Goal: Find specific fact: Find specific fact

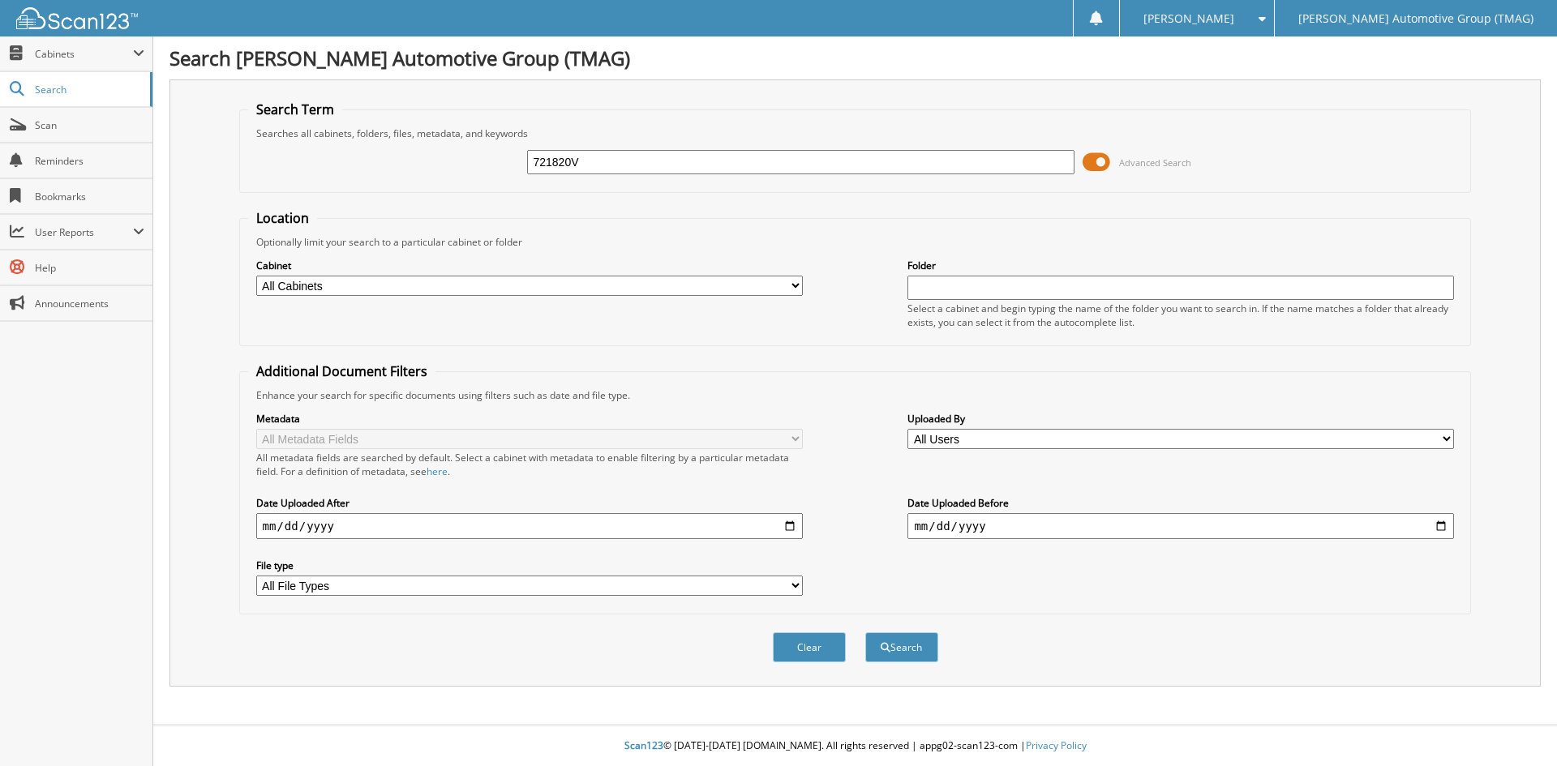
type input "721820V"
click at [865, 633] on button "Search" at bounding box center [901, 648] width 73 height 30
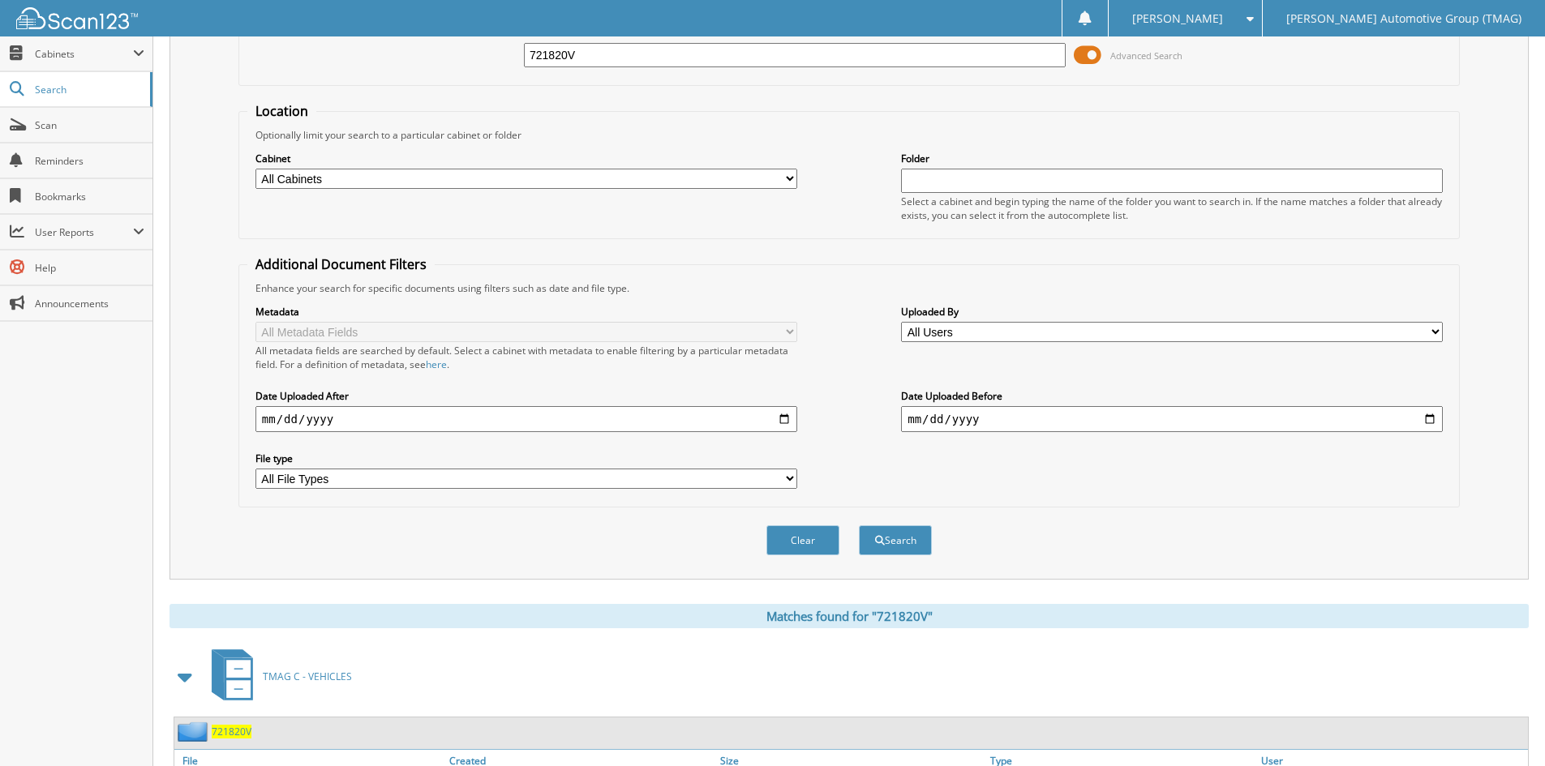
scroll to position [204, 0]
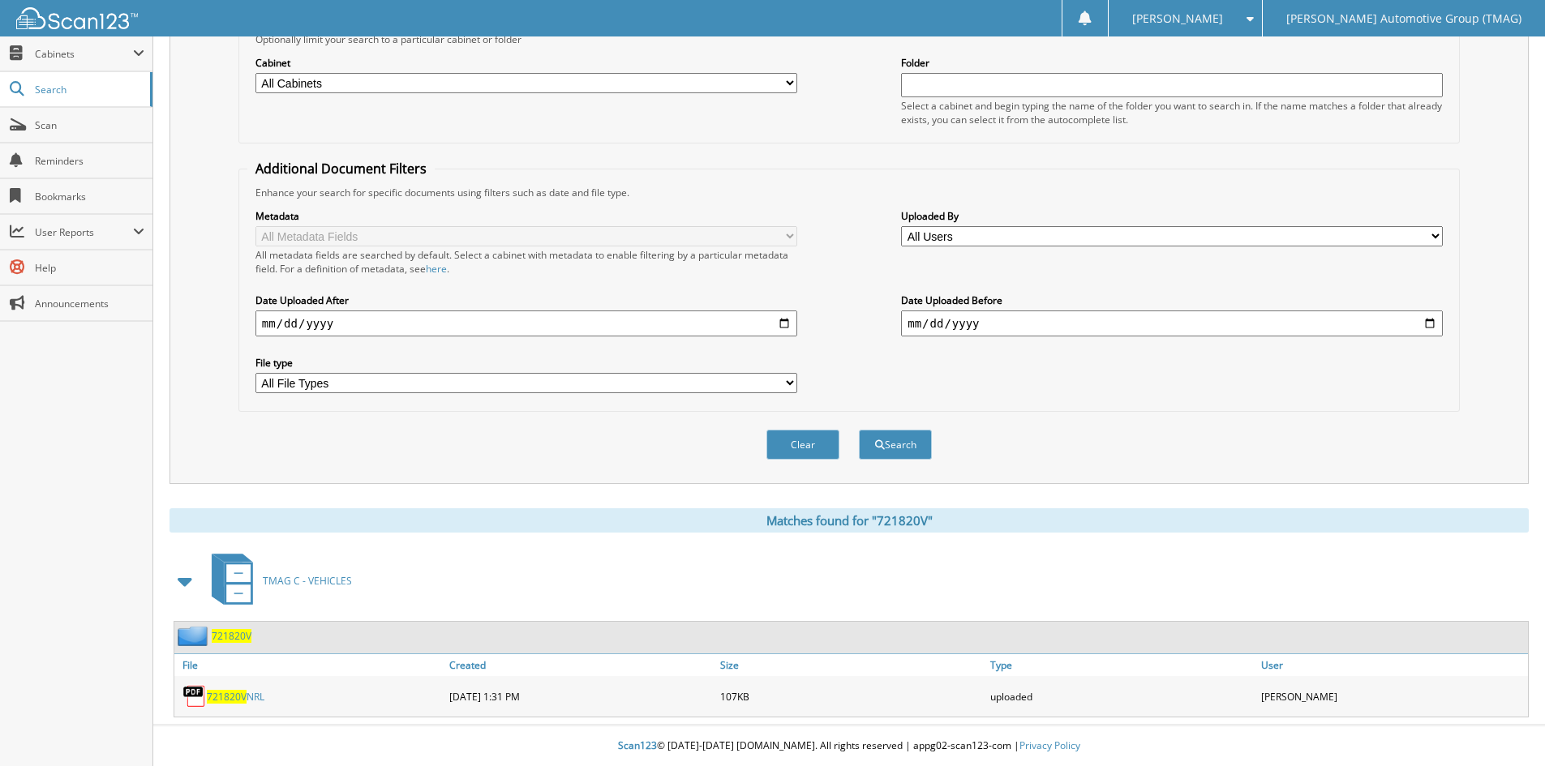
click at [224, 638] on span "721820V" at bounding box center [232, 636] width 40 height 14
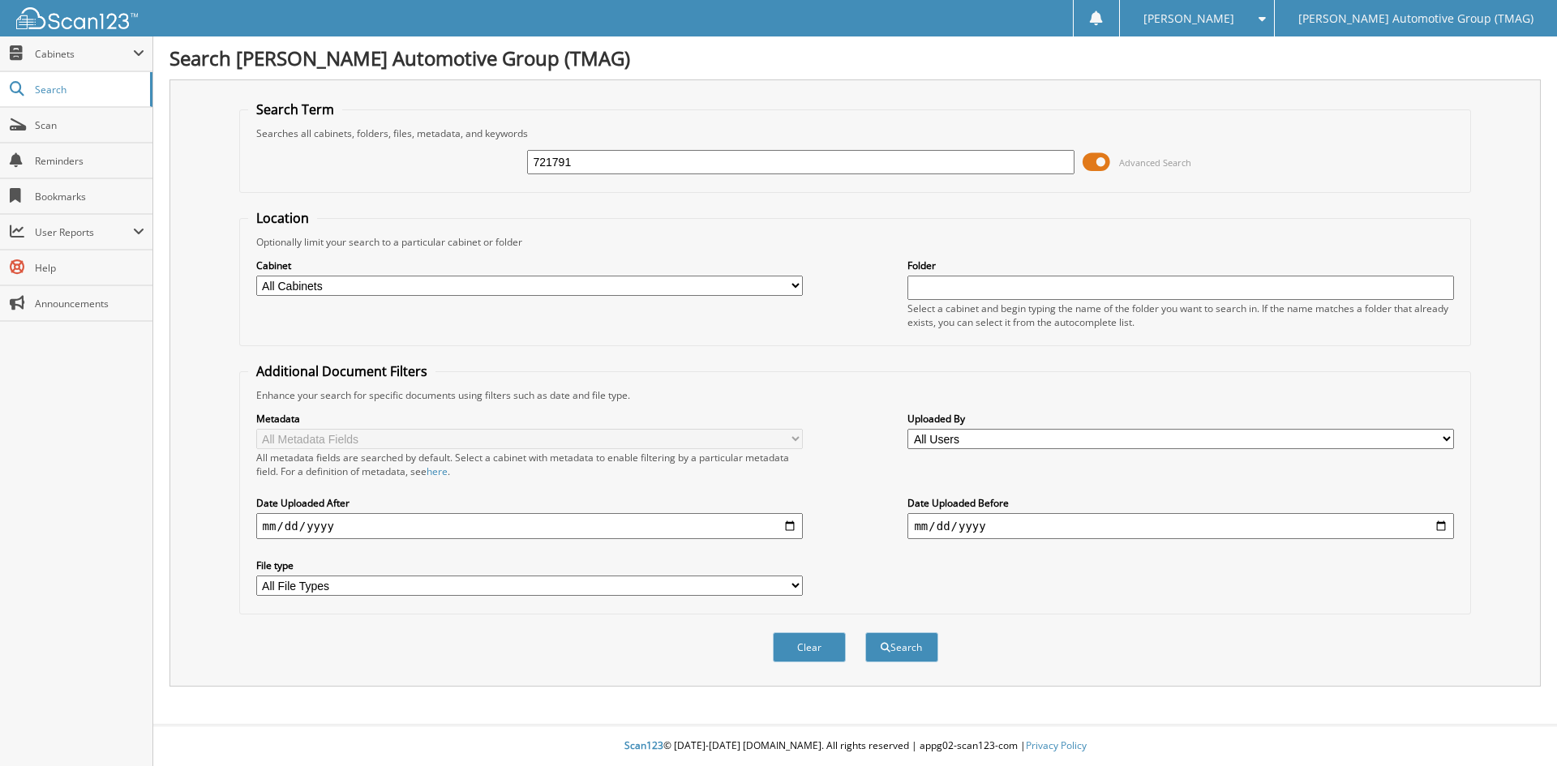
type input "721791"
click at [865, 633] on button "Search" at bounding box center [901, 648] width 73 height 30
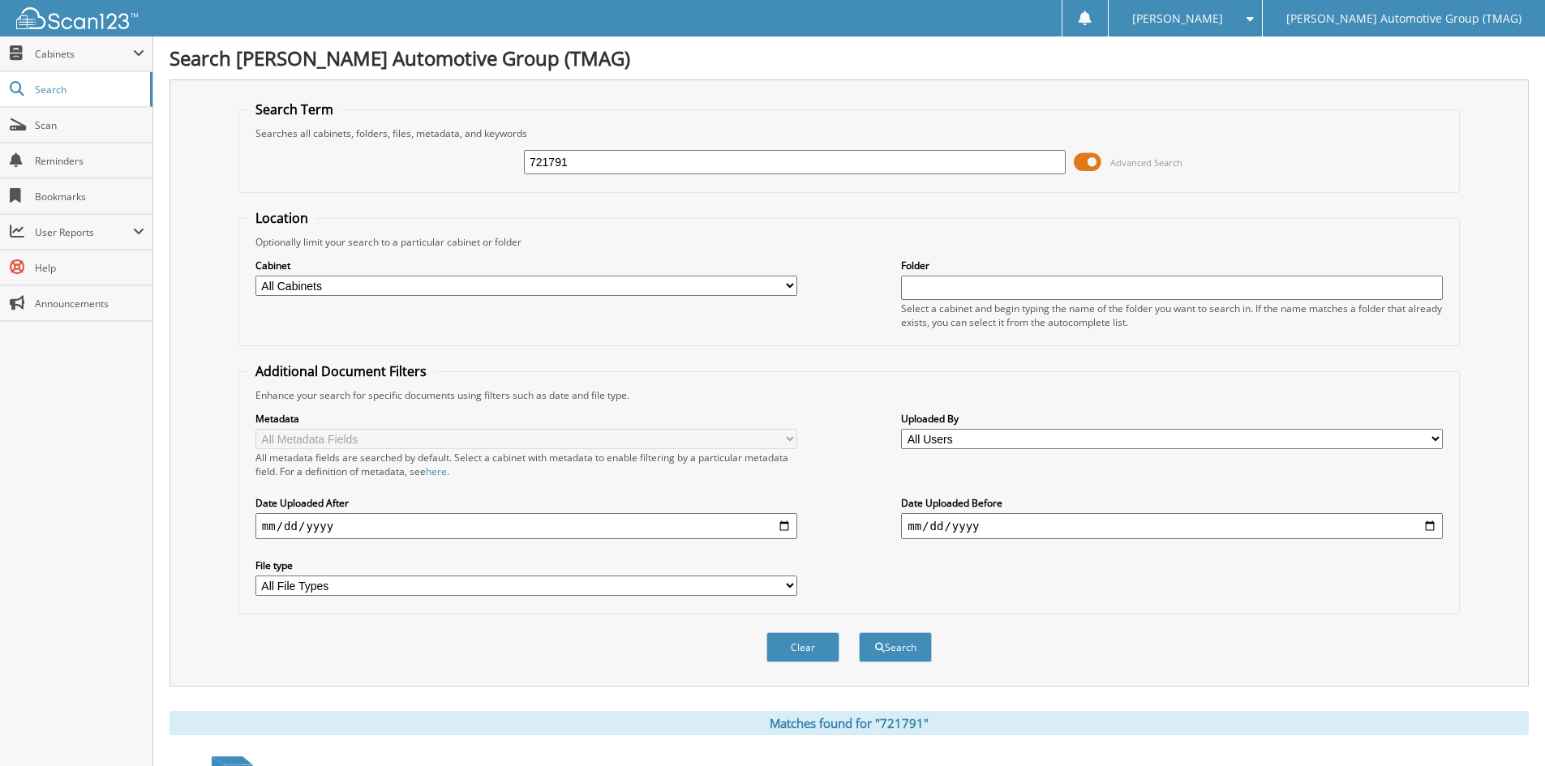
drag, startPoint x: 599, startPoint y: 164, endPoint x: 422, endPoint y: 162, distance: 177.6
click at [423, 162] on div "721791 Advanced Search" at bounding box center [849, 162] width 1204 height 44
click at [613, 165] on input "721791" at bounding box center [795, 162] width 542 height 24
type input "721728CX"
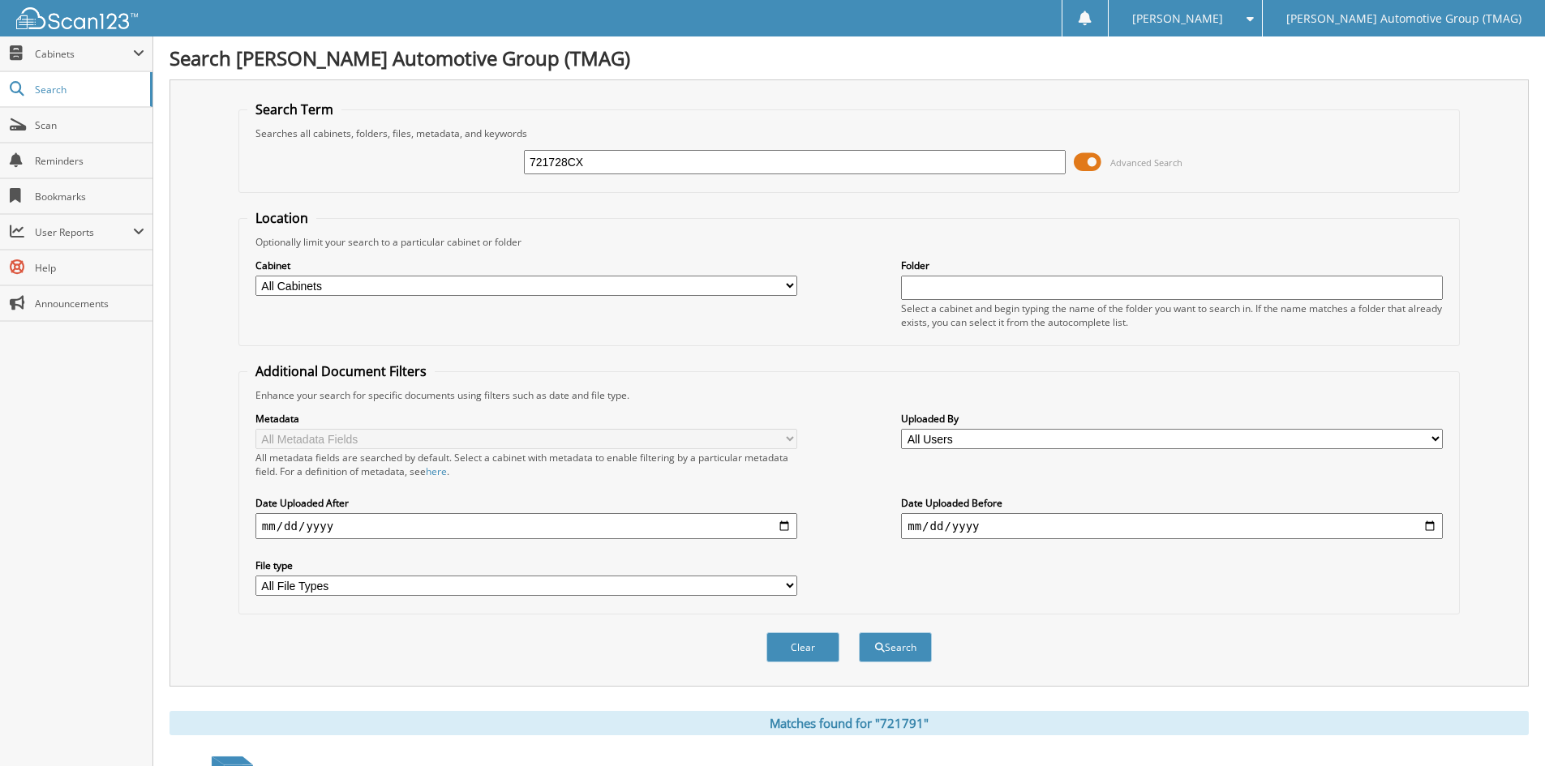
click at [859, 633] on button "Search" at bounding box center [895, 648] width 73 height 30
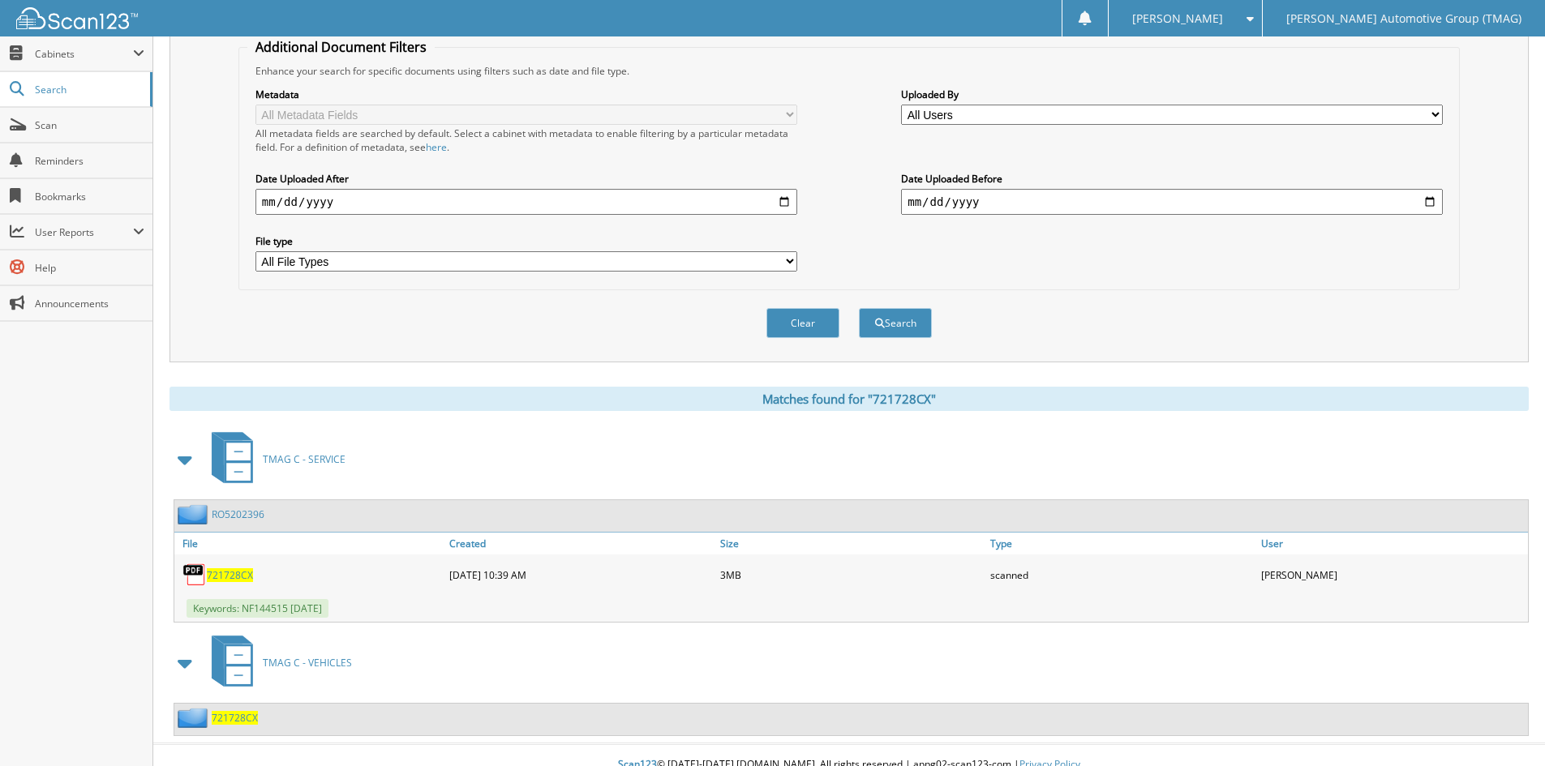
scroll to position [344, 0]
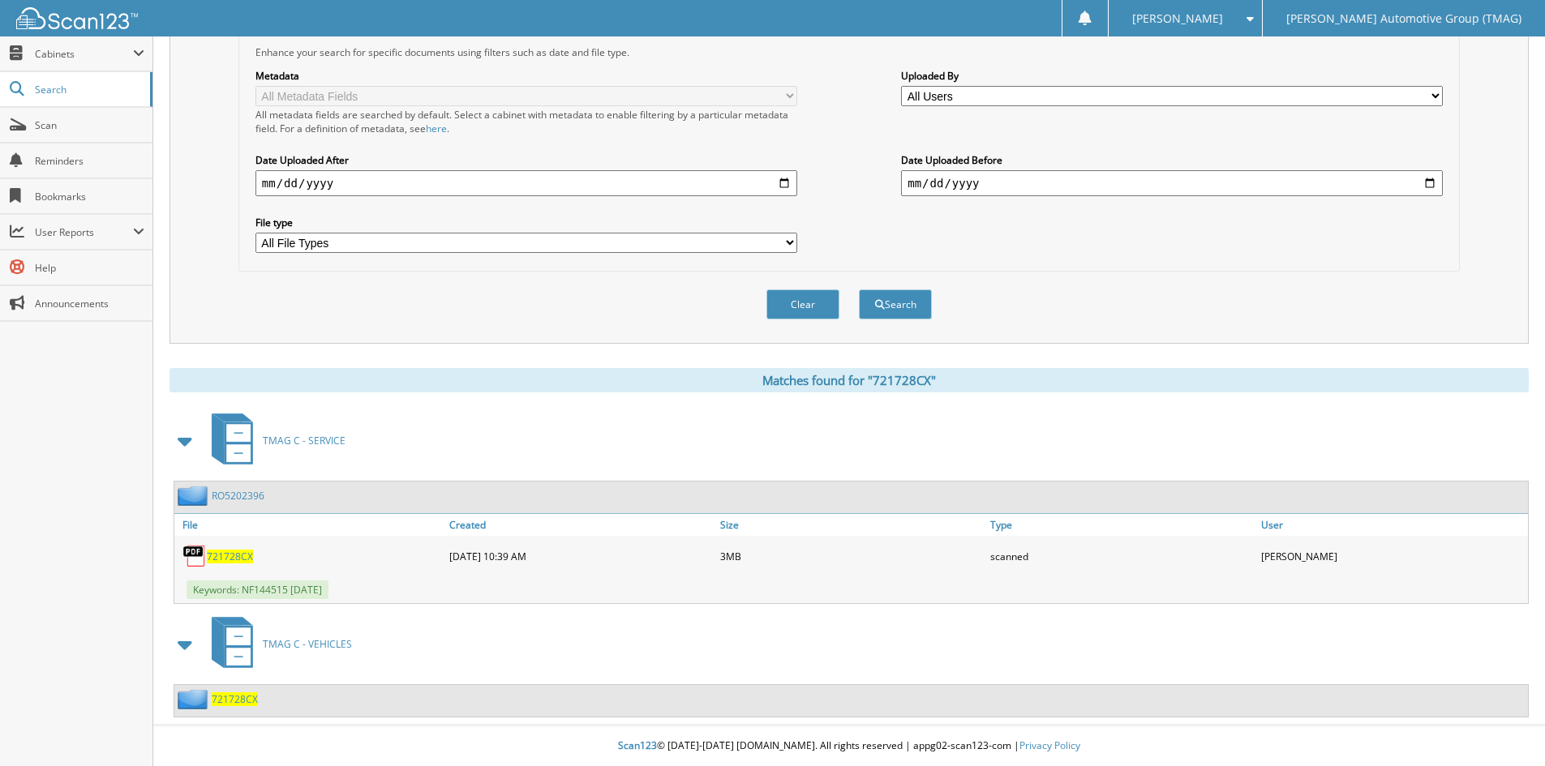
click at [237, 698] on span "721728CX" at bounding box center [235, 700] width 46 height 14
